Goal: Navigation & Orientation: Find specific page/section

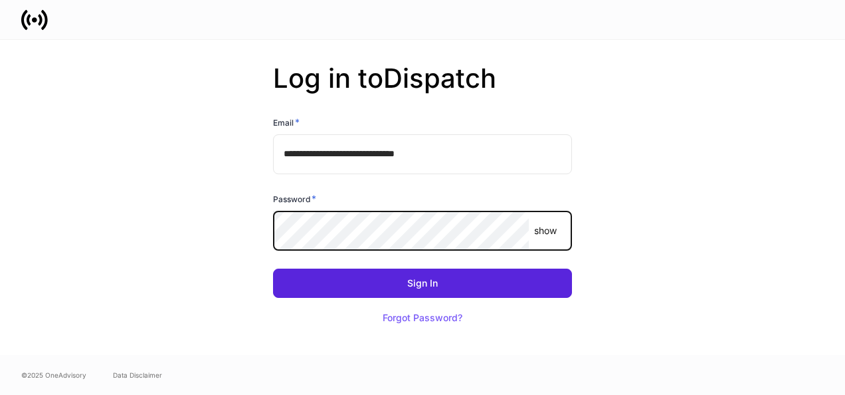
click at [273, 268] on button "Sign In" at bounding box center [422, 282] width 299 height 29
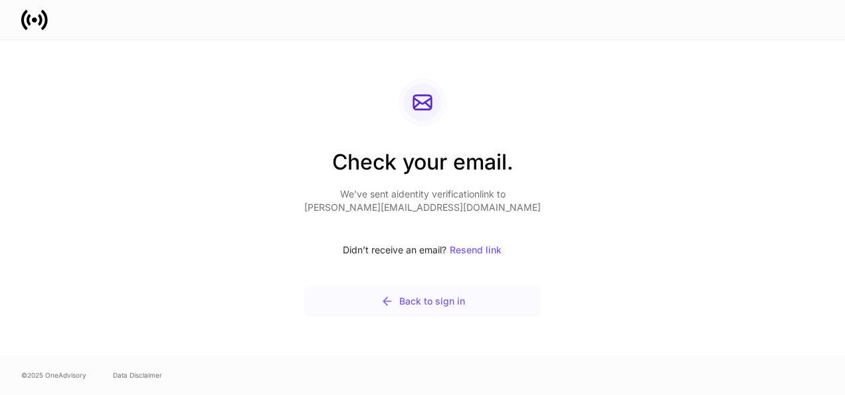
click at [418, 302] on div "Back to sign in" at bounding box center [423, 300] width 84 height 13
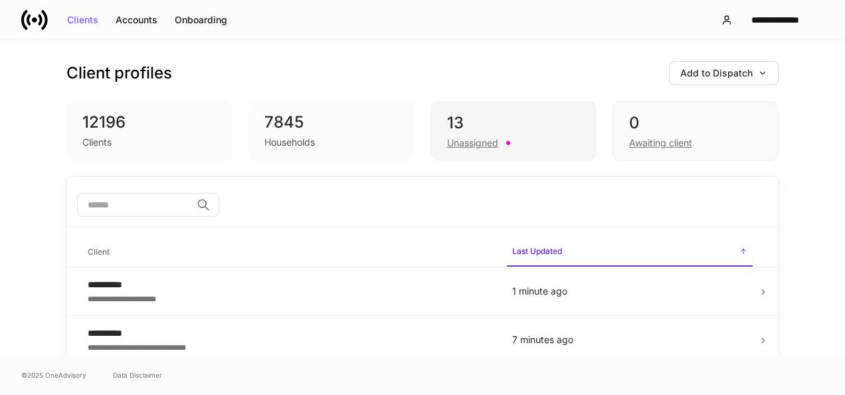
click at [468, 149] on div "Unassigned" at bounding box center [472, 142] width 51 height 13
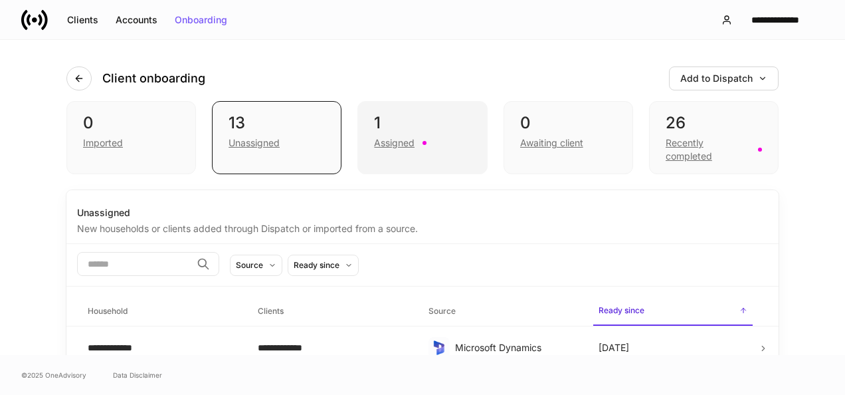
click at [389, 143] on div "Assigned" at bounding box center [394, 142] width 41 height 13
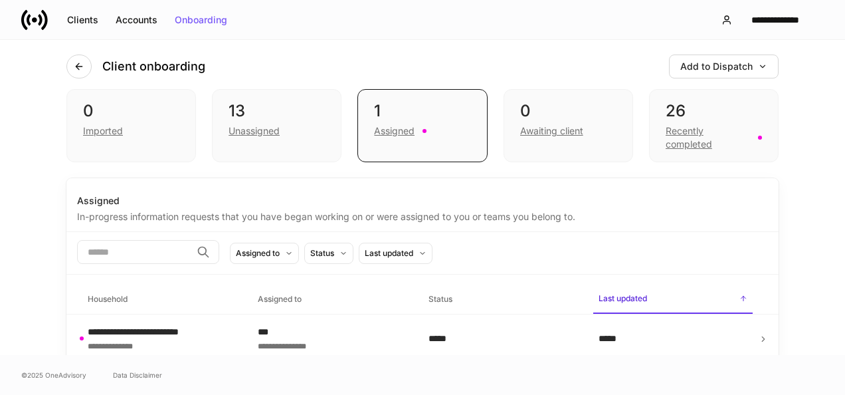
scroll to position [18, 0]
